Goal: Connect with others: Connect with others

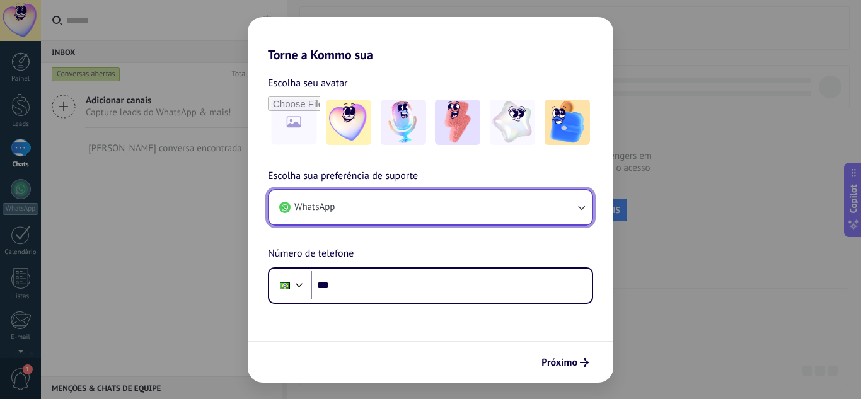
click at [362, 207] on button "WhatsApp" at bounding box center [430, 207] width 323 height 34
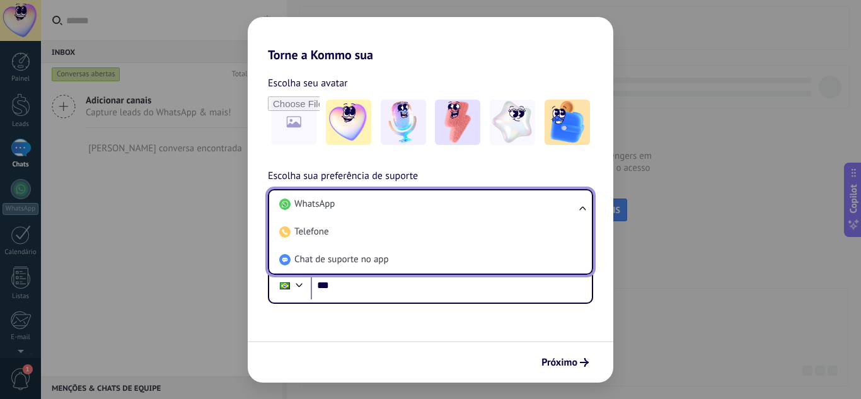
click at [347, 313] on form "Escolha seu avatar [PERSON_NAME] sua preferência de suporte WhatsApp WhatsApp T…" at bounding box center [431, 222] width 366 height 320
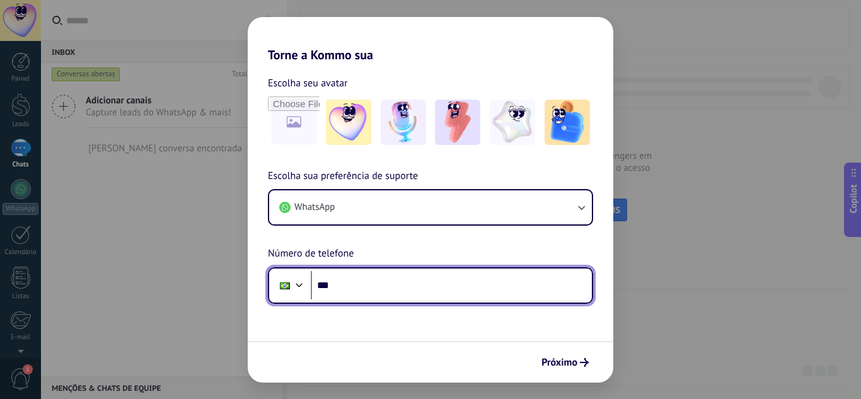
click at [361, 287] on input "***" at bounding box center [451, 285] width 281 height 29
paste input "**********"
drag, startPoint x: 468, startPoint y: 289, endPoint x: 332, endPoint y: 294, distance: 136.9
click at [332, 294] on input "**********" at bounding box center [451, 285] width 281 height 29
type input "**********"
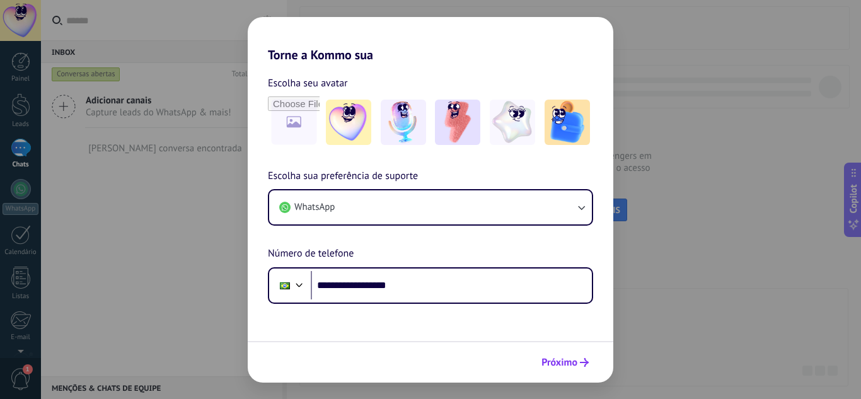
click at [562, 358] on span "Próximo" at bounding box center [559, 362] width 36 height 9
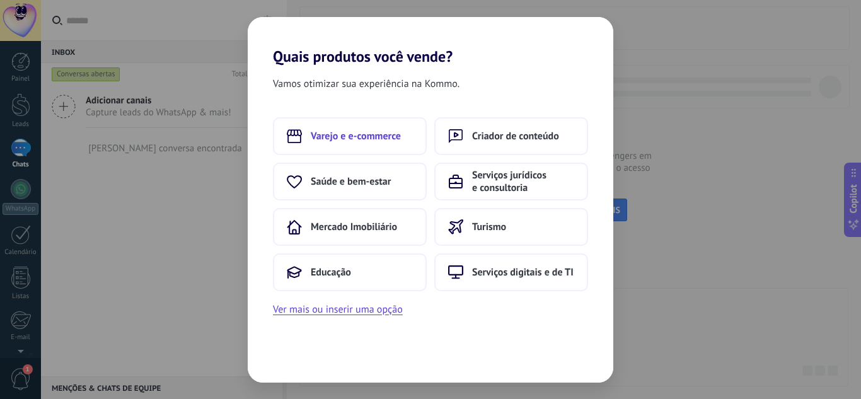
click at [374, 132] on span "Varejo e e-commerce" at bounding box center [356, 136] width 90 height 13
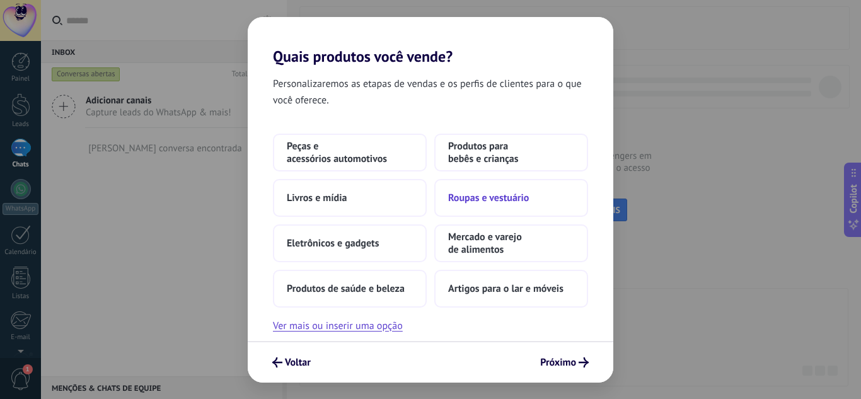
click at [450, 190] on button "Roupas e vestuário" at bounding box center [511, 198] width 154 height 38
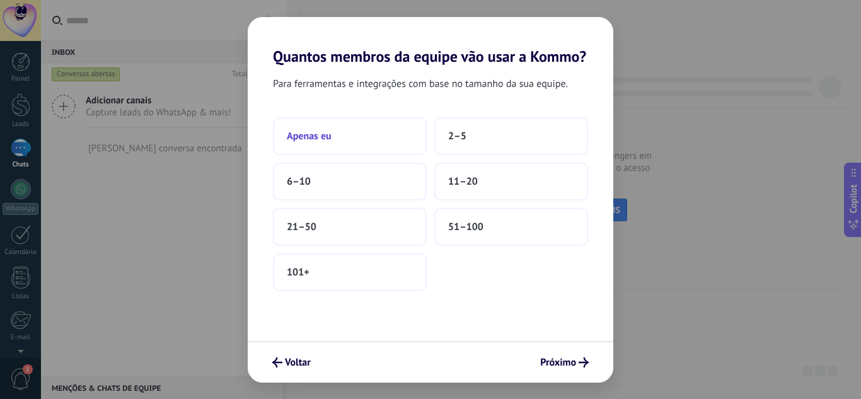
click at [381, 147] on button "Apenas eu" at bounding box center [350, 136] width 154 height 38
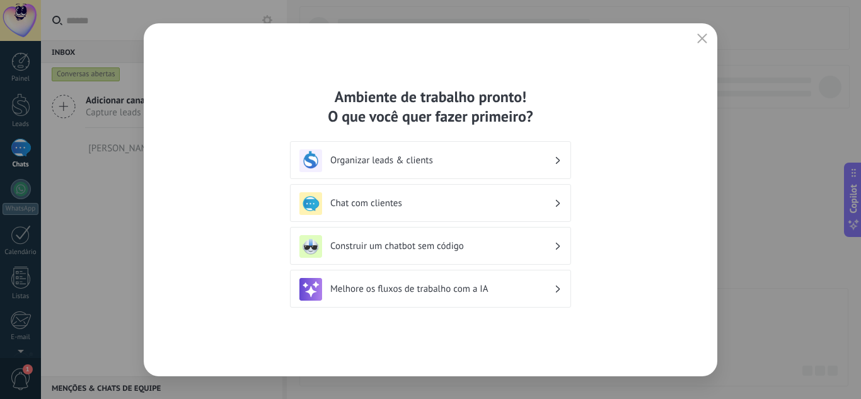
click at [558, 167] on div "Organizar leads & clients" at bounding box center [430, 160] width 262 height 23
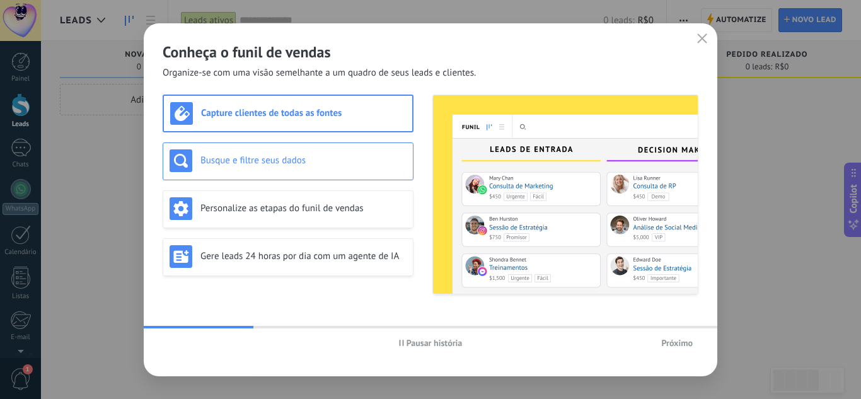
click at [301, 165] on h3 "Busque e filtre seus dados" at bounding box center [303, 160] width 206 height 12
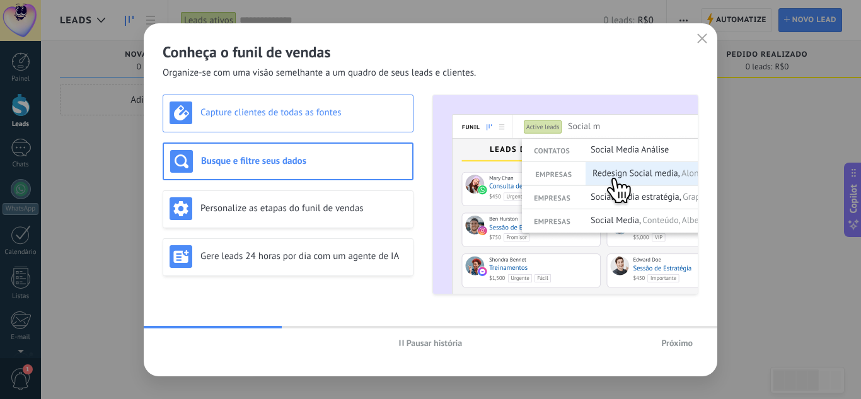
click at [354, 117] on h3 "Capture clientes de todas as fontes" at bounding box center [303, 113] width 206 height 12
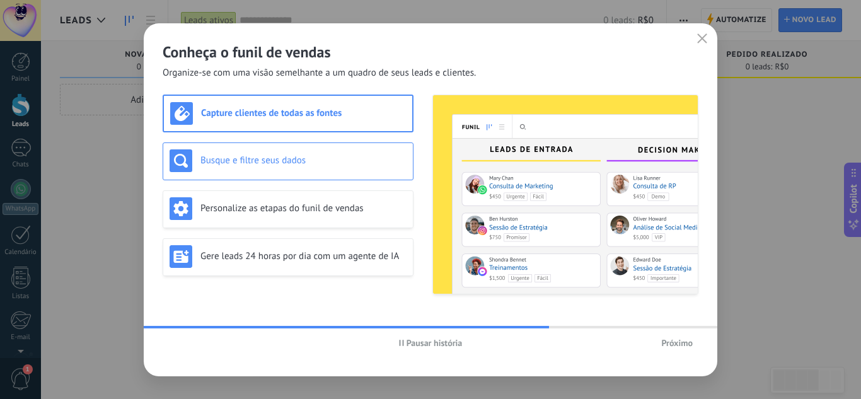
click at [352, 158] on h3 "Busque e filtre seus dados" at bounding box center [303, 160] width 206 height 12
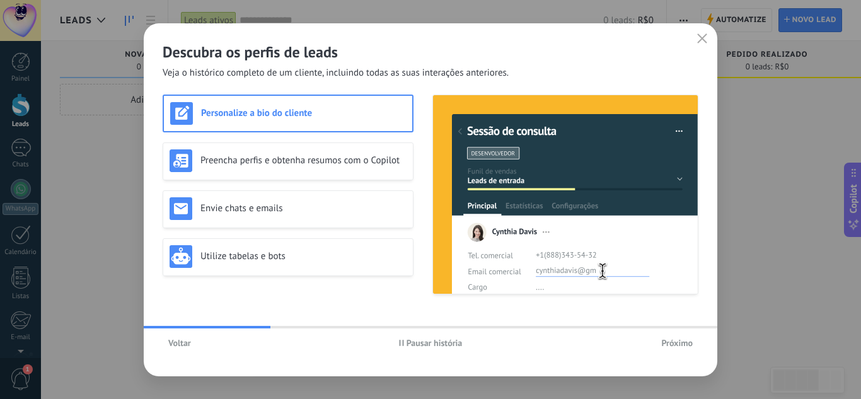
click at [185, 338] on span "Voltar" at bounding box center [179, 342] width 23 height 9
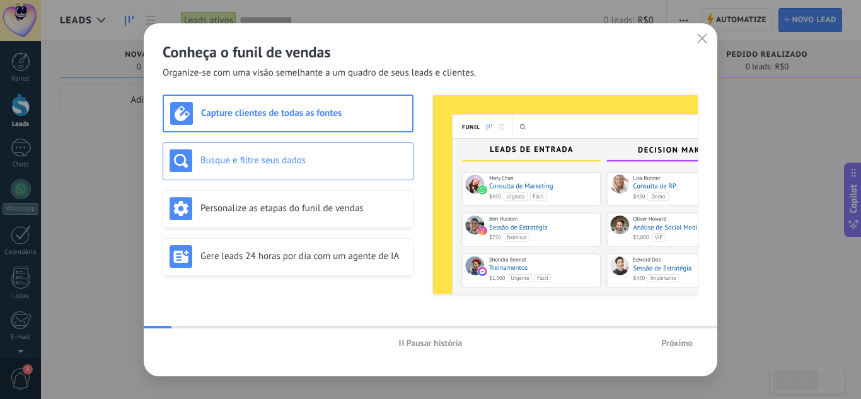
click at [292, 168] on div "Busque e filtre seus dados" at bounding box center [288, 160] width 237 height 23
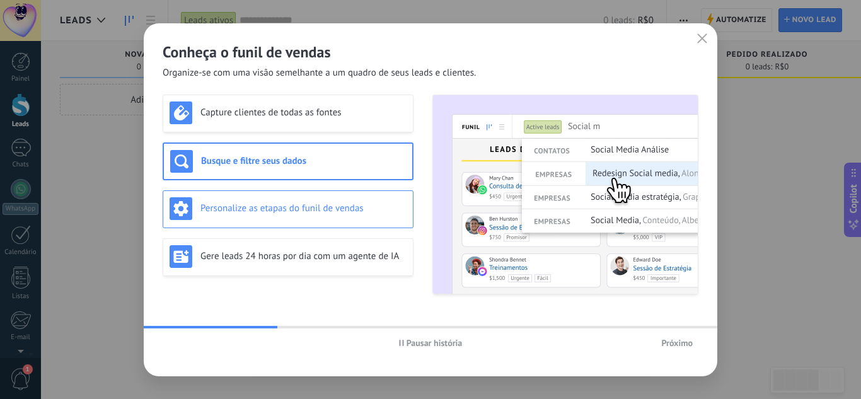
click at [289, 211] on h3 "Personalize as etapas do funil de vendas" at bounding box center [303, 208] width 206 height 12
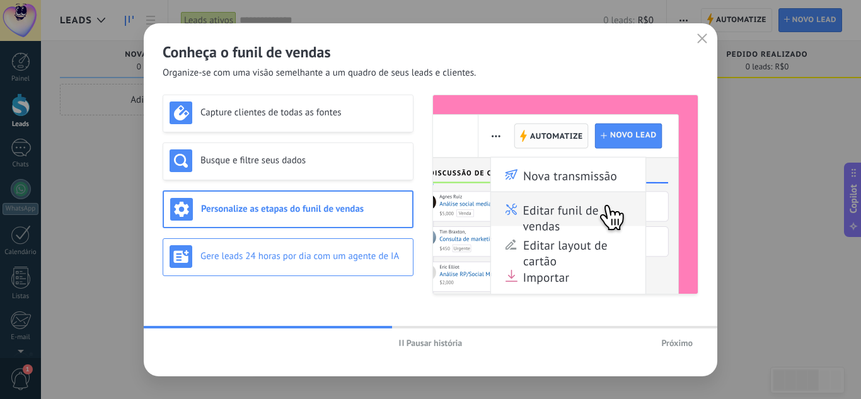
click at [282, 261] on h3 "Gere leads 24 horas por dia com um agente de IA" at bounding box center [303, 256] width 206 height 12
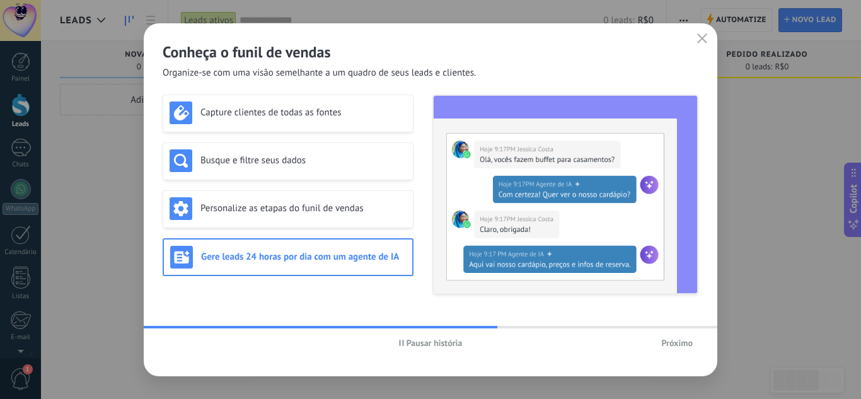
click at [673, 347] on span "Próximo" at bounding box center [677, 342] width 32 height 9
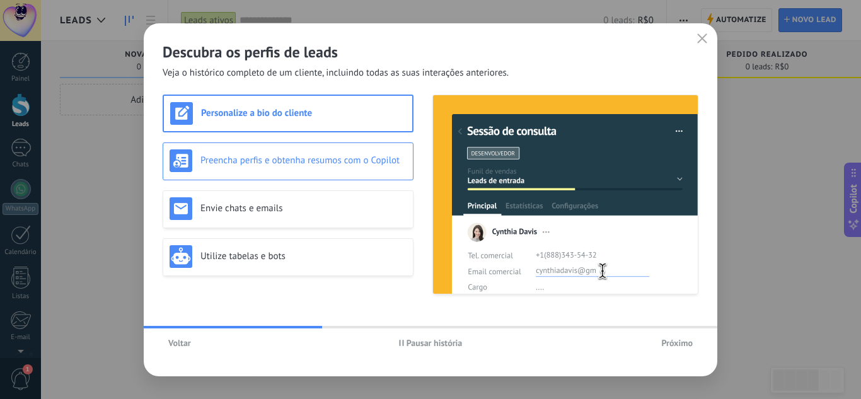
click at [332, 163] on h3 "Preencha perfis e obtenha resumos com o Copilot" at bounding box center [303, 160] width 206 height 12
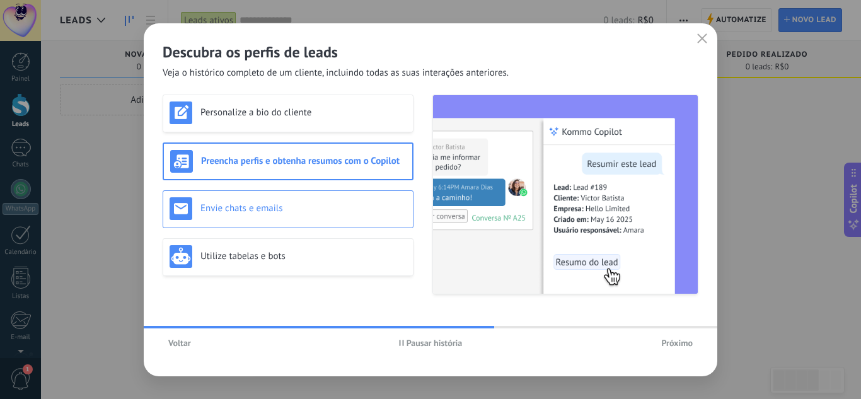
click at [326, 222] on div "Envie chats e emails" at bounding box center [288, 209] width 251 height 38
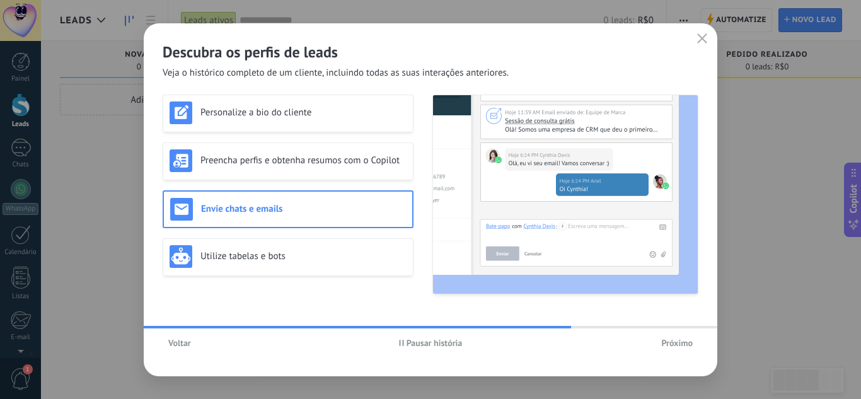
click at [405, 345] on span "Pausar história" at bounding box center [431, 342] width 64 height 9
click at [404, 344] on icon "button" at bounding box center [402, 343] width 5 height 6
click at [342, 253] on h3 "Utilize tabelas e bots" at bounding box center [303, 256] width 206 height 12
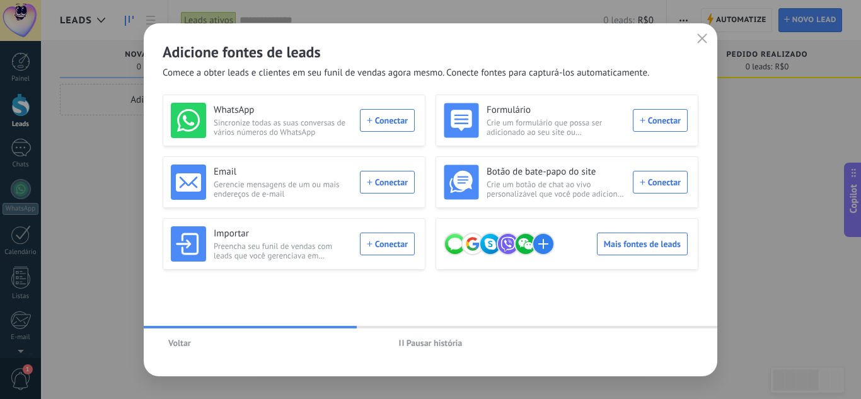
click at [439, 340] on span "Pausar história" at bounding box center [435, 342] width 56 height 9
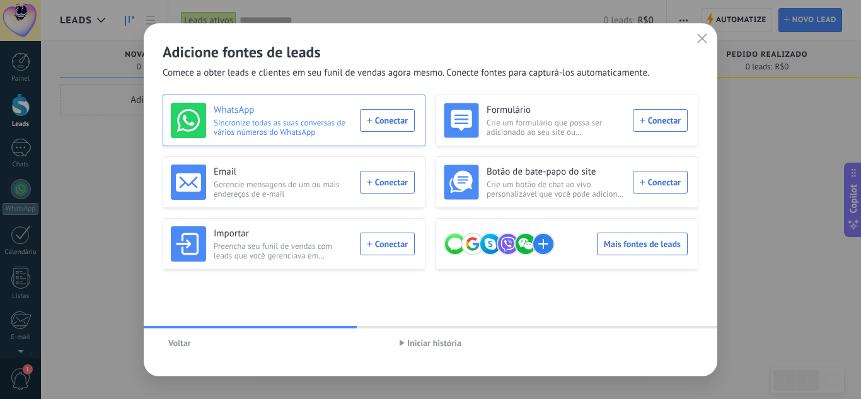
click at [391, 125] on div "WhatsApp Sincronize todas as suas conversas de vários números do WhatsApp Conec…" at bounding box center [293, 120] width 244 height 35
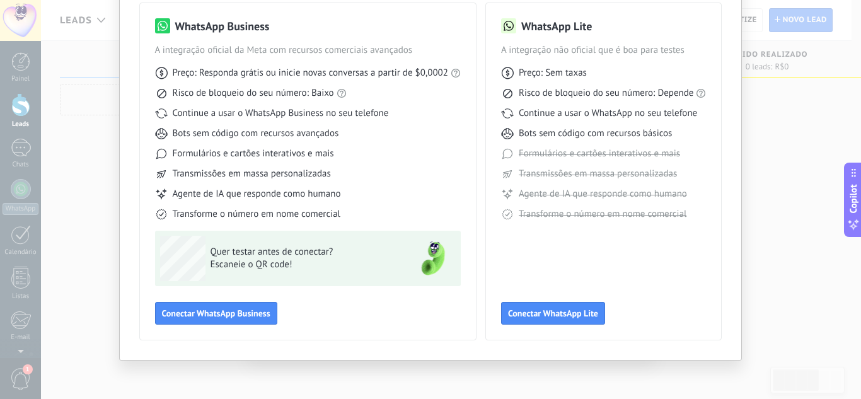
scroll to position [96, 0]
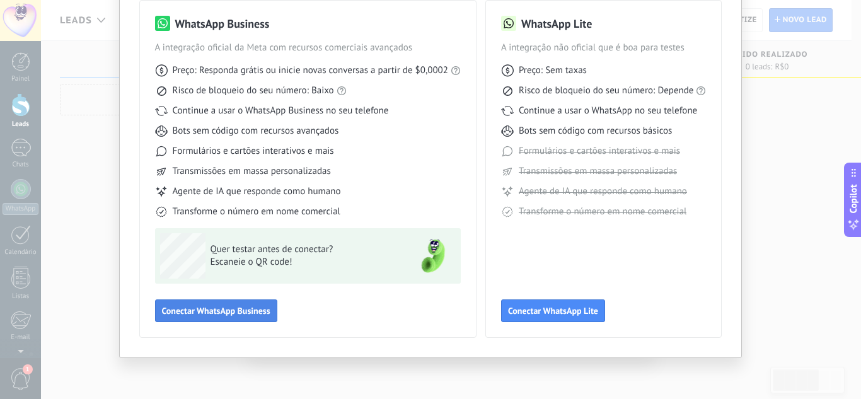
click at [250, 310] on span "Conectar WhatsApp Business" at bounding box center [216, 310] width 108 height 9
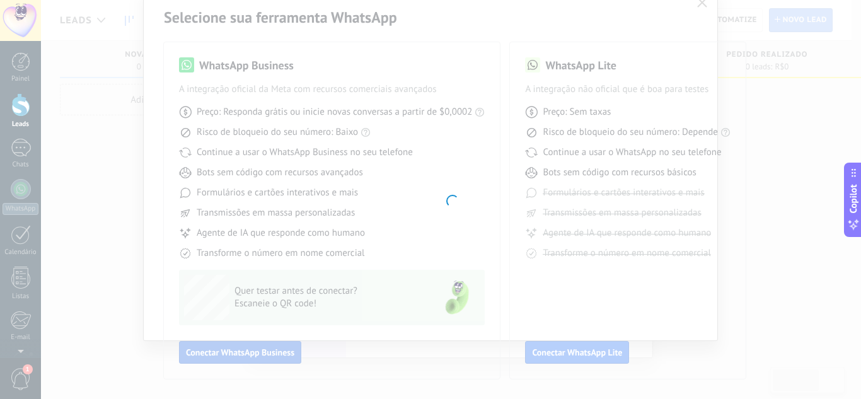
scroll to position [54, 0]
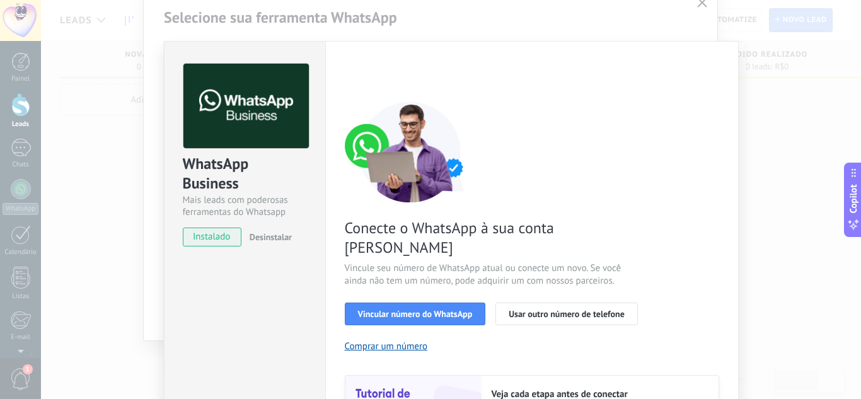
click at [448, 32] on div "WhatsApp Business Mais leads com poderosas ferramentas do Whatsapp instalado De…" at bounding box center [451, 199] width 820 height 399
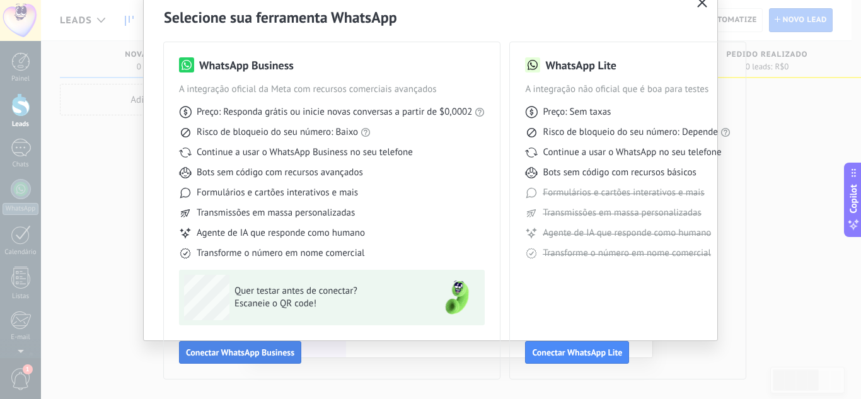
click at [272, 346] on button "Conectar WhatsApp Business" at bounding box center [240, 352] width 122 height 23
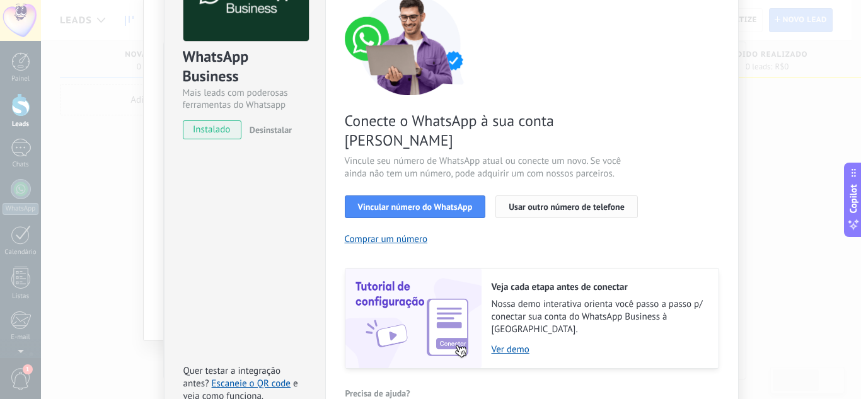
scroll to position [126, 0]
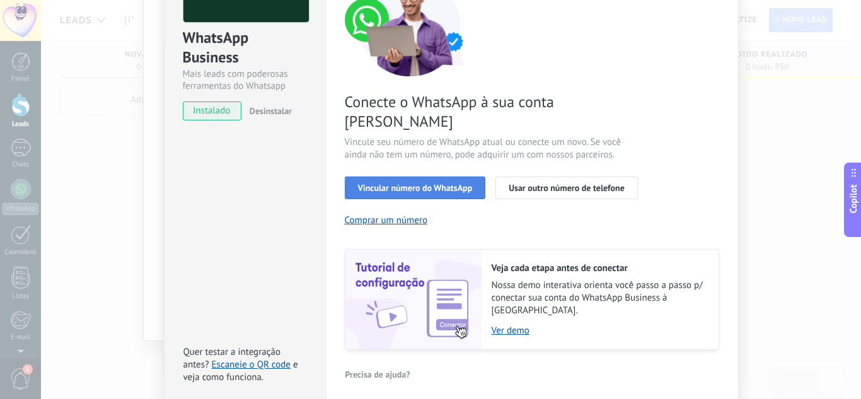
click at [459, 176] on button "Vincular número do WhatsApp" at bounding box center [415, 187] width 141 height 23
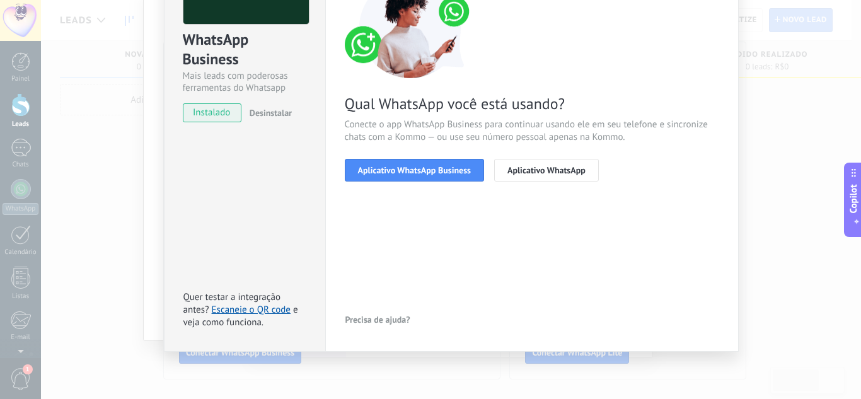
scroll to position [124, 0]
click at [454, 171] on span "Aplicativo WhatsApp Business" at bounding box center [414, 170] width 113 height 9
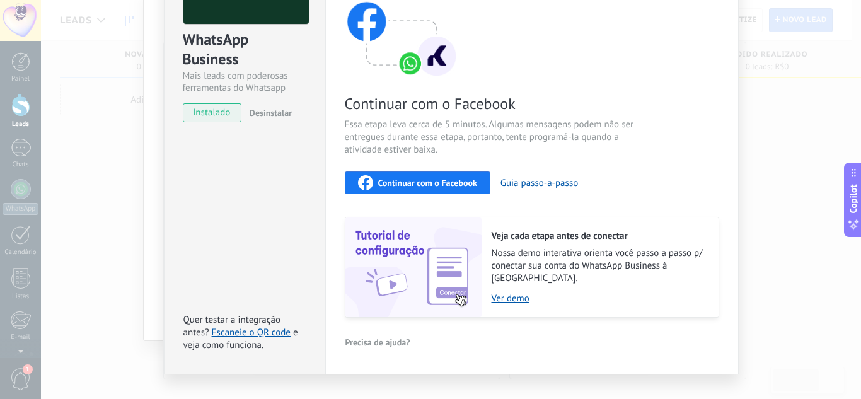
click at [443, 187] on span "Continuar com o Facebook" at bounding box center [427, 182] width 99 height 9
